Goal: Task Accomplishment & Management: Manage account settings

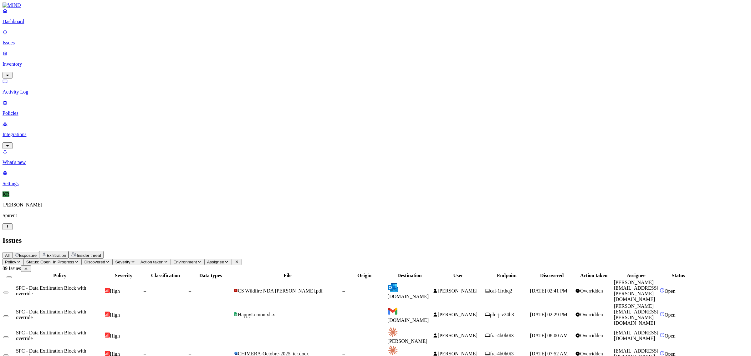
click at [342, 333] on div "–" at bounding box center [288, 336] width 108 height 6
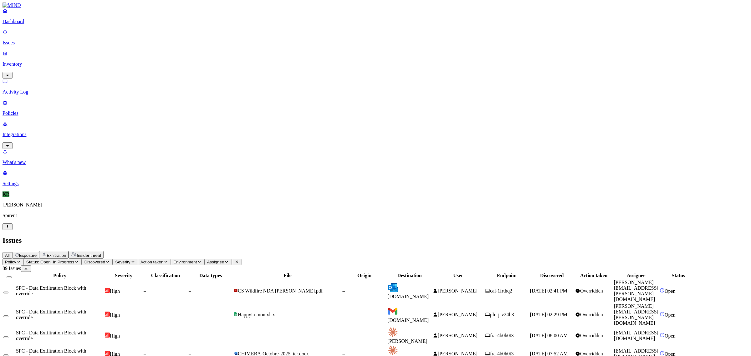
scroll to position [96, 0]
click at [12, 276] on button "Select all" at bounding box center [9, 277] width 5 height 2
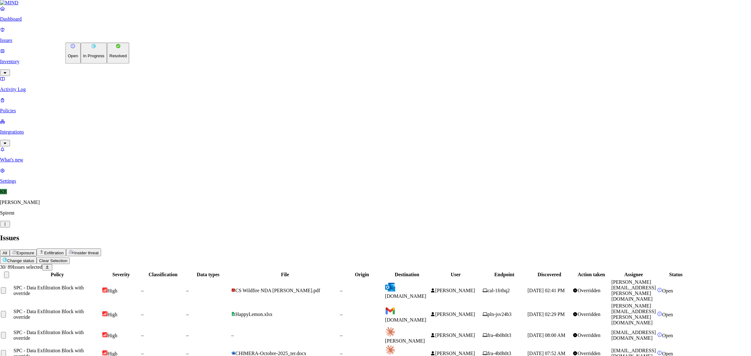
click at [110, 59] on p "Resolved" at bounding box center [119, 56] width 18 height 5
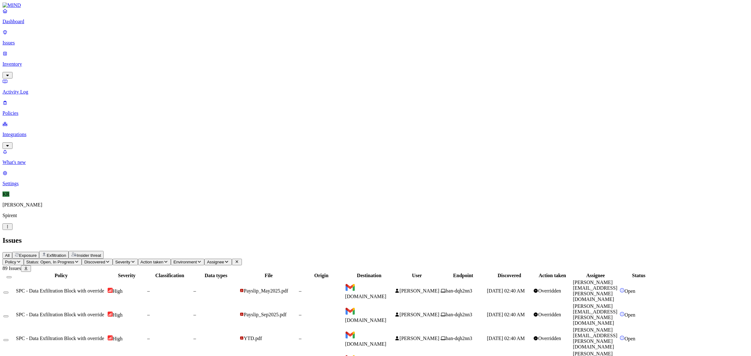
drag, startPoint x: 682, startPoint y: 317, endPoint x: 622, endPoint y: 317, distance: 60.1
copy link "mihael.stamatov@spirent.com"
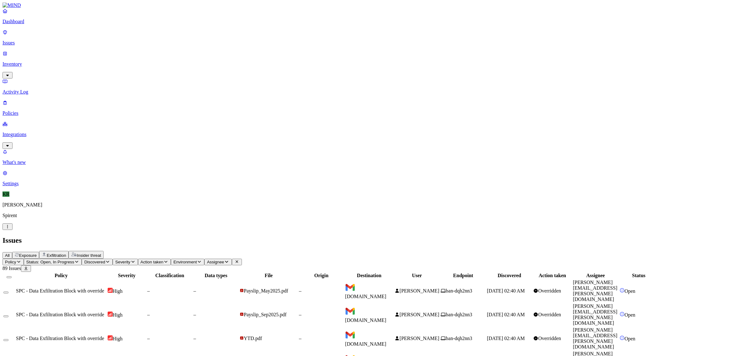
click at [82, 259] on button "Status: Open, In Progress" at bounding box center [53, 262] width 58 height 7
click at [114, 66] on div "In Progress" at bounding box center [114, 78] width 0 height 24
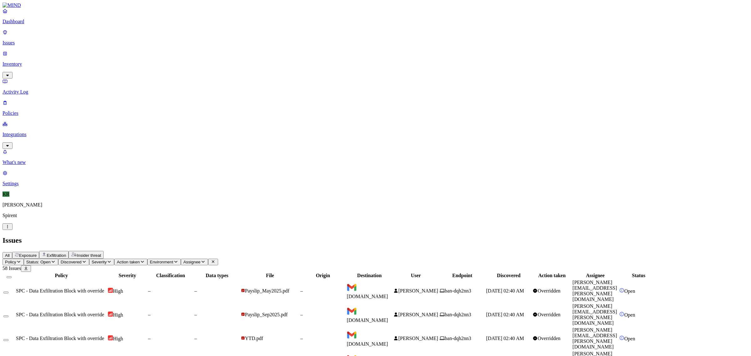
click at [12, 276] on button "Select all" at bounding box center [9, 277] width 5 height 2
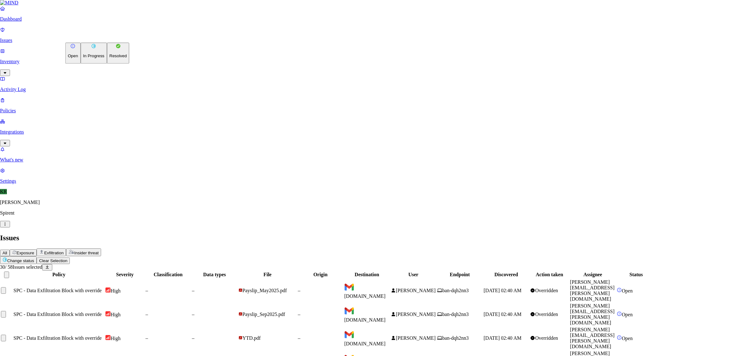
click at [110, 59] on p "Resolved" at bounding box center [119, 56] width 18 height 5
drag, startPoint x: 440, startPoint y: 122, endPoint x: 376, endPoint y: 124, distance: 64.5
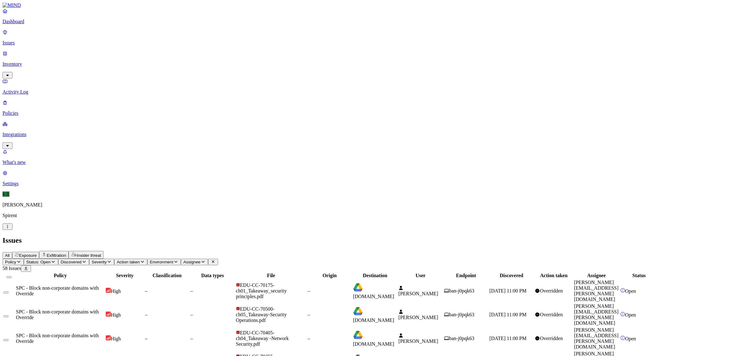
scroll to position [39, 0]
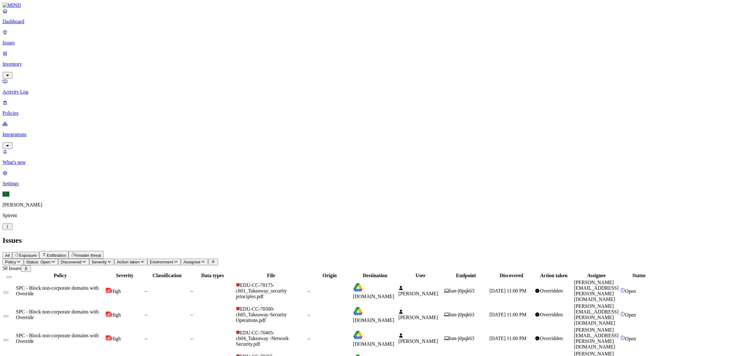
click at [12, 276] on button "Select all" at bounding box center [9, 277] width 5 height 2
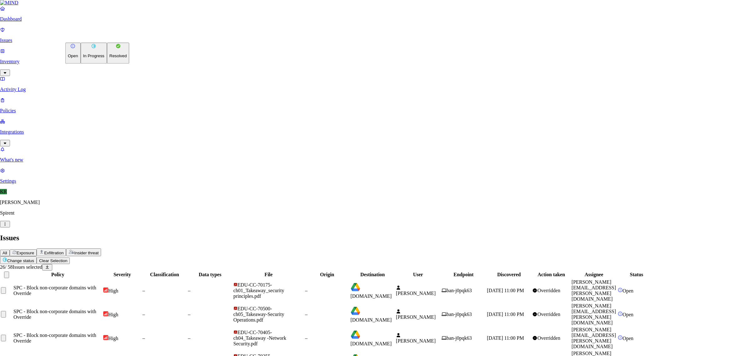
click at [110, 59] on p "Resolved" at bounding box center [119, 56] width 18 height 5
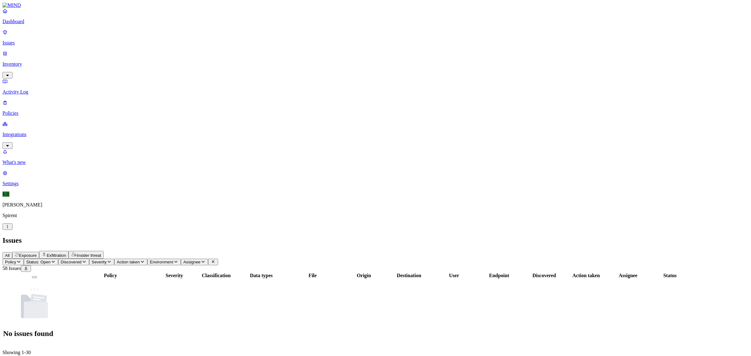
click at [10, 253] on span "All" at bounding box center [7, 255] width 5 height 5
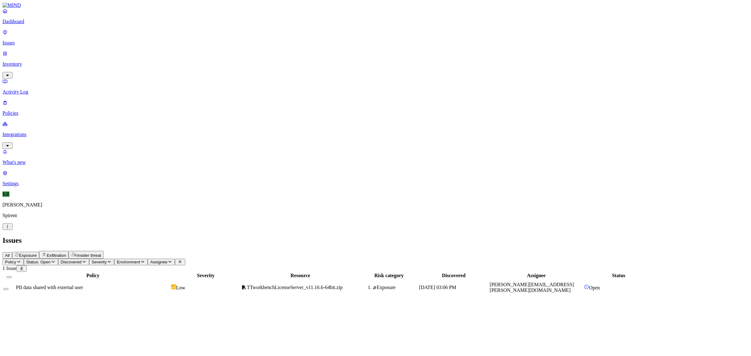
click at [83, 285] on span "PII data shared with external user" at bounding box center [49, 287] width 67 height 5
click at [10, 302] on icon "button" at bounding box center [7, 304] width 5 height 4
click at [26, 111] on p "Policies" at bounding box center [376, 114] width 746 height 6
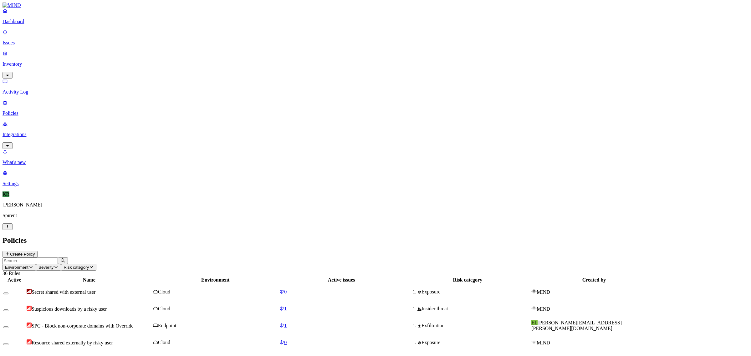
click at [26, 40] on p "Issues" at bounding box center [376, 43] width 746 height 6
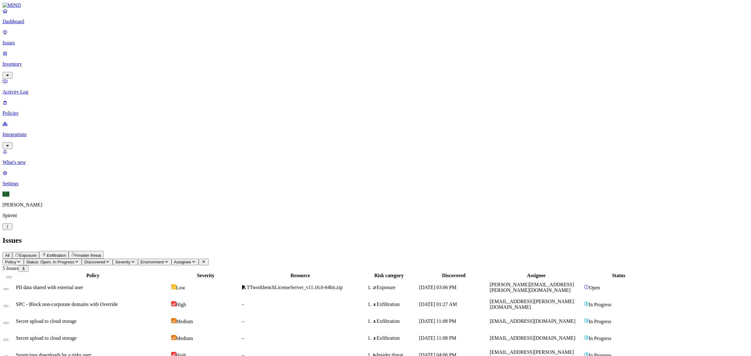
click at [8, 288] on button "Select row" at bounding box center [5, 289] width 5 height 2
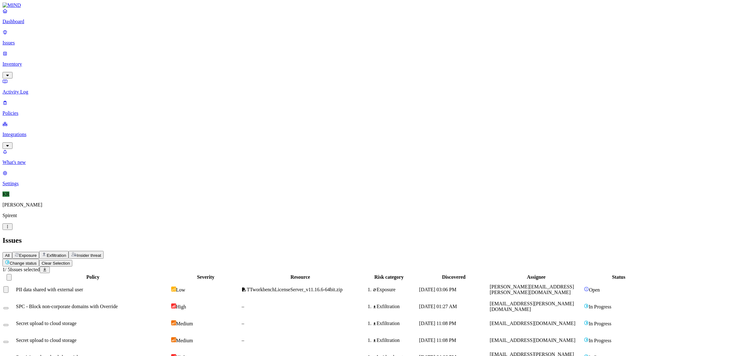
click at [93, 34] on html "Dashboard Issues Inventory Activity Log Policies Integrations What's new 1 Sett…" at bounding box center [375, 185] width 751 height 371
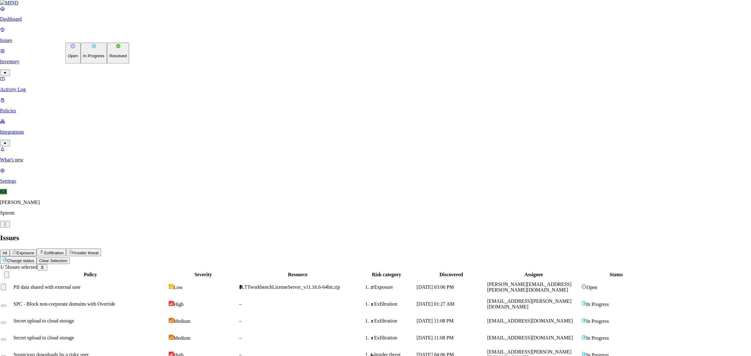
click at [107, 64] on button "Resolved" at bounding box center [118, 53] width 23 height 21
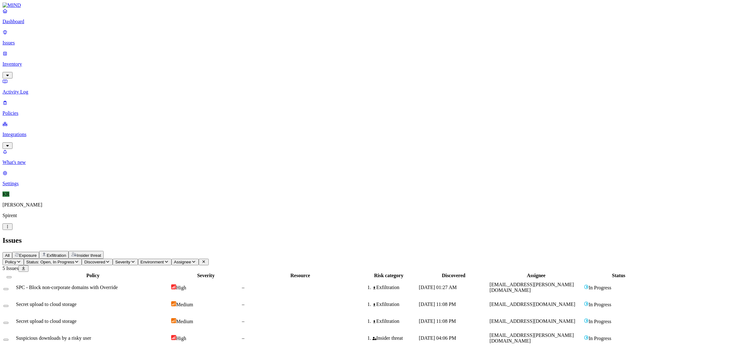
click at [20, 24] on p "Dashboard" at bounding box center [376, 22] width 746 height 6
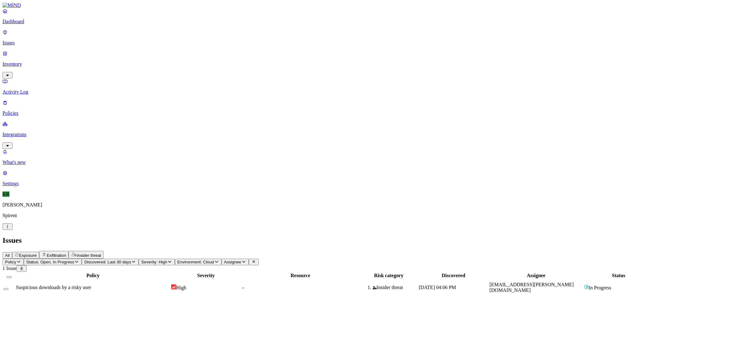
click at [91, 285] on span "Suspicious downloads by a risky user" at bounding box center [53, 287] width 75 height 5
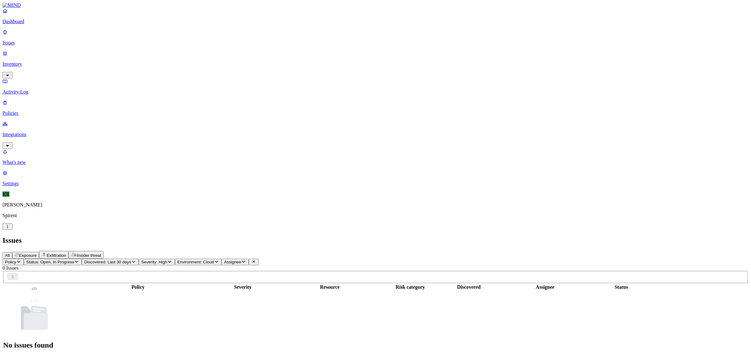
drag, startPoint x: 19, startPoint y: 22, endPoint x: 27, endPoint y: 23, distance: 7.2
click at [19, 8] on link at bounding box center [376, 6] width 746 height 6
